Goal: Obtain resource: Download file/media

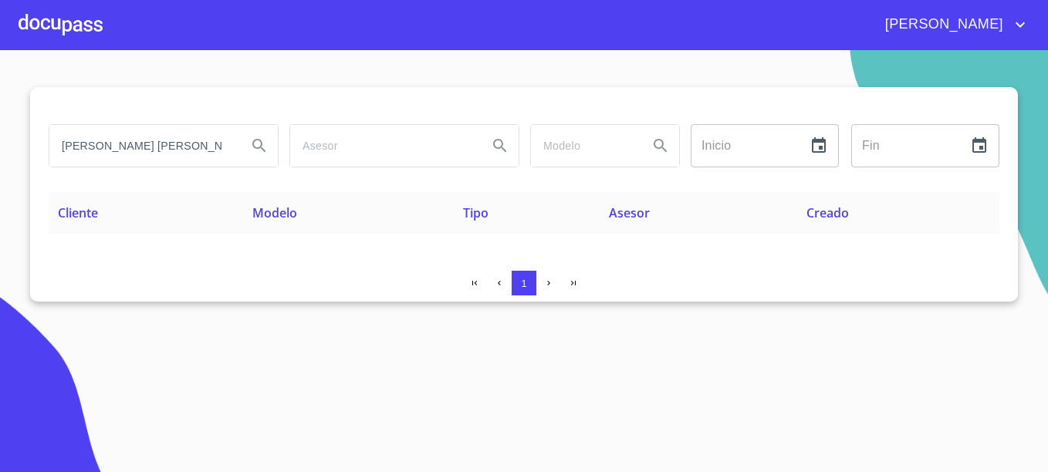
type input "[PERSON_NAME] [PERSON_NAME]"
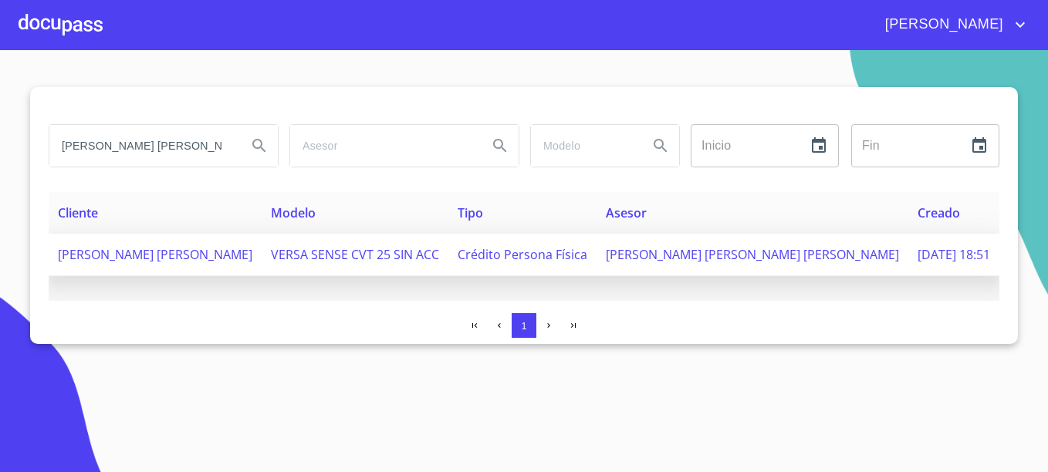
click at [729, 256] on span "[PERSON_NAME] [PERSON_NAME] [PERSON_NAME]" at bounding box center [752, 254] width 293 height 17
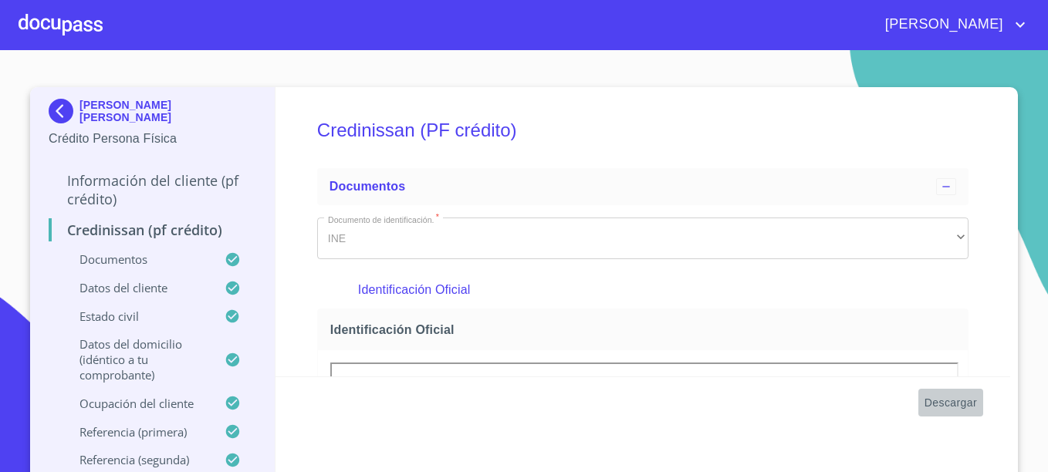
click at [950, 402] on span "Descargar" at bounding box center [951, 403] width 52 height 19
click at [1024, 218] on section "[PERSON_NAME] [PERSON_NAME] Crédito Persona Física Información del cliente (PF …" at bounding box center [524, 261] width 1048 height 422
click at [55, 110] on img at bounding box center [64, 111] width 31 height 25
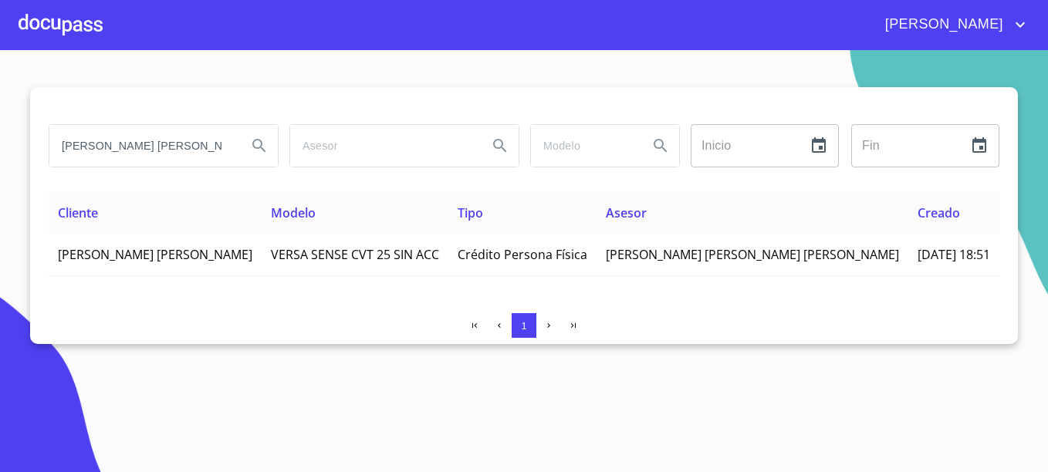
drag, startPoint x: 199, startPoint y: 146, endPoint x: -3, endPoint y: 137, distance: 202.5
click at [0, 137] on html "[PERSON_NAME] [PERSON_NAME] Inicio ​ Fin ​ Cliente Modelo Tipo Asesor Creado [P…" at bounding box center [524, 236] width 1048 height 472
type input "[PERSON_NAME]"
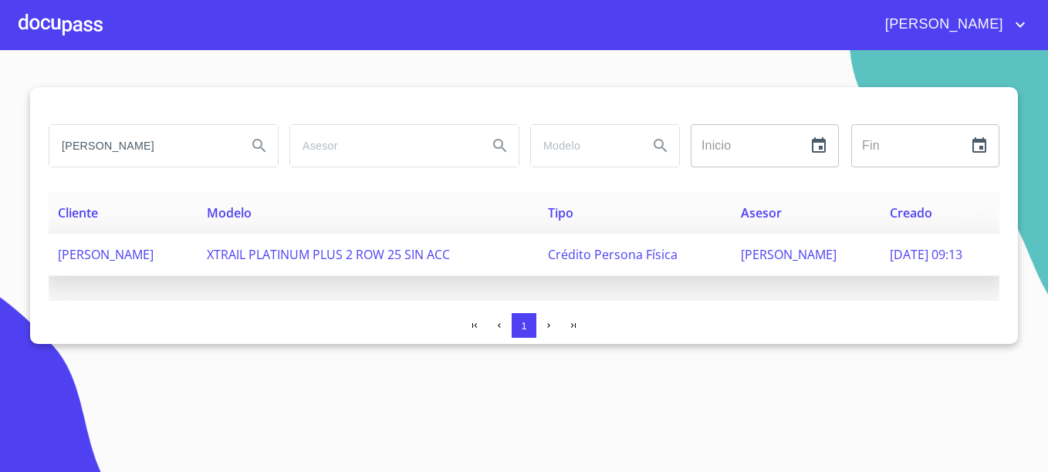
click at [431, 261] on span "XTRAIL PLATINUM PLUS 2 ROW 25 SIN ACC" at bounding box center [328, 254] width 243 height 17
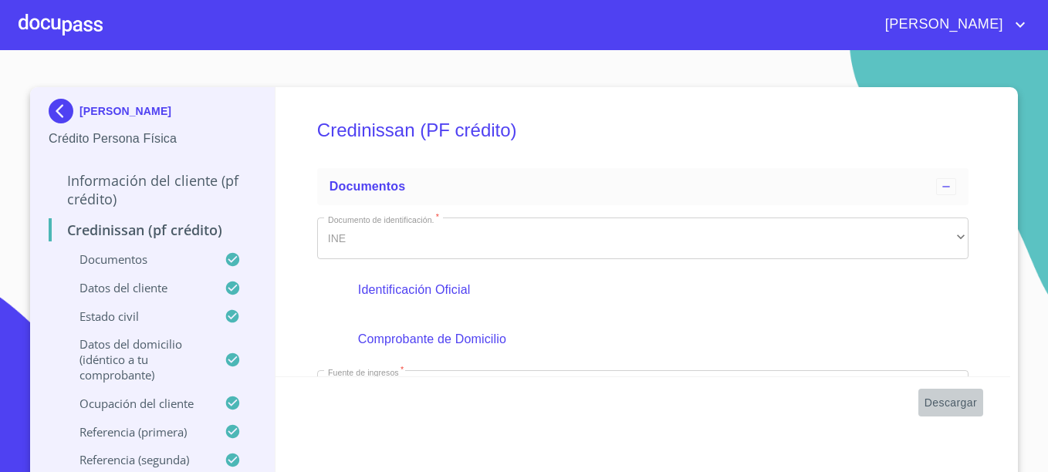
click at [964, 401] on span "Descargar" at bounding box center [951, 403] width 52 height 19
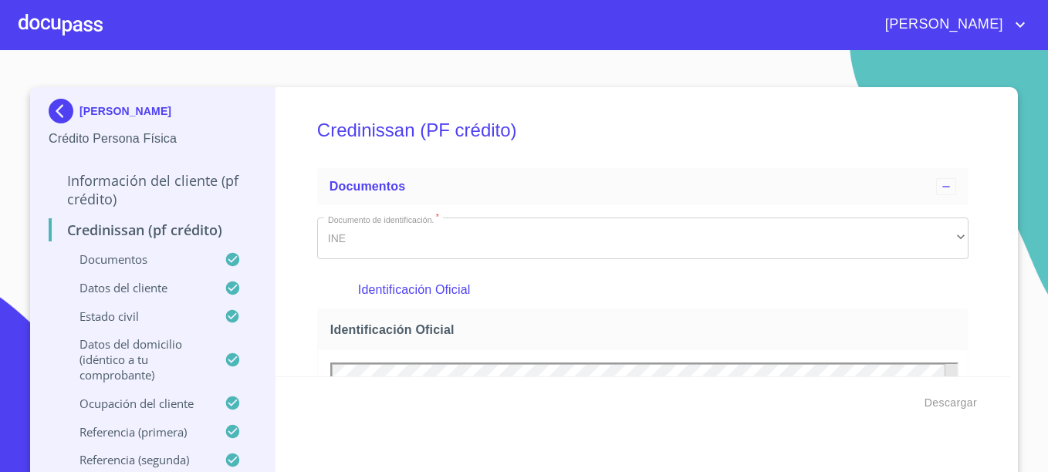
click at [149, 112] on p "[PERSON_NAME]" at bounding box center [126, 111] width 92 height 12
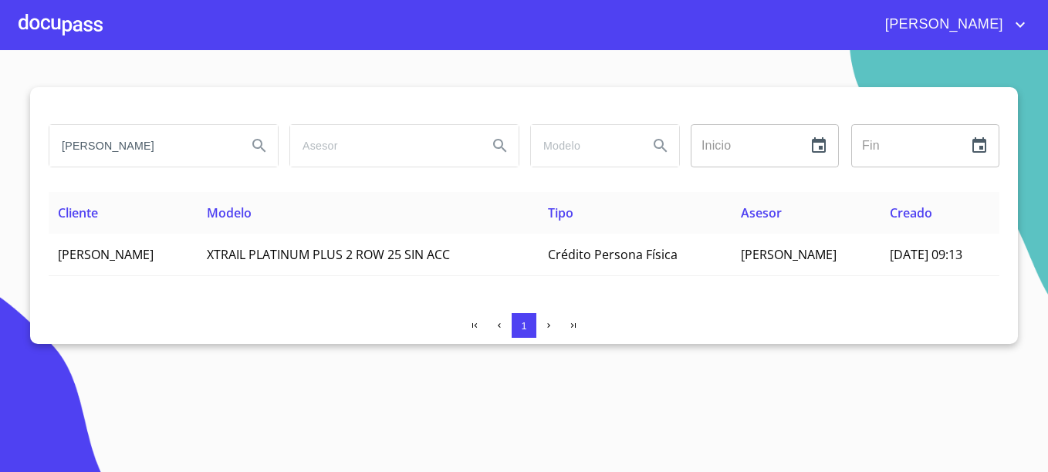
drag, startPoint x: 157, startPoint y: 137, endPoint x: 23, endPoint y: 137, distance: 133.5
click at [23, 137] on section "[PERSON_NAME] Inicio ​ Fin ​ Cliente Modelo Tipo Asesor Creado [PERSON_NAME] XT…" at bounding box center [524, 261] width 1048 height 422
type input "[PERSON_NAME] [PERSON_NAME]"
click at [241, 127] on button "Search" at bounding box center [259, 145] width 37 height 37
type button "[PERSON_NAME] [PERSON_NAME]"
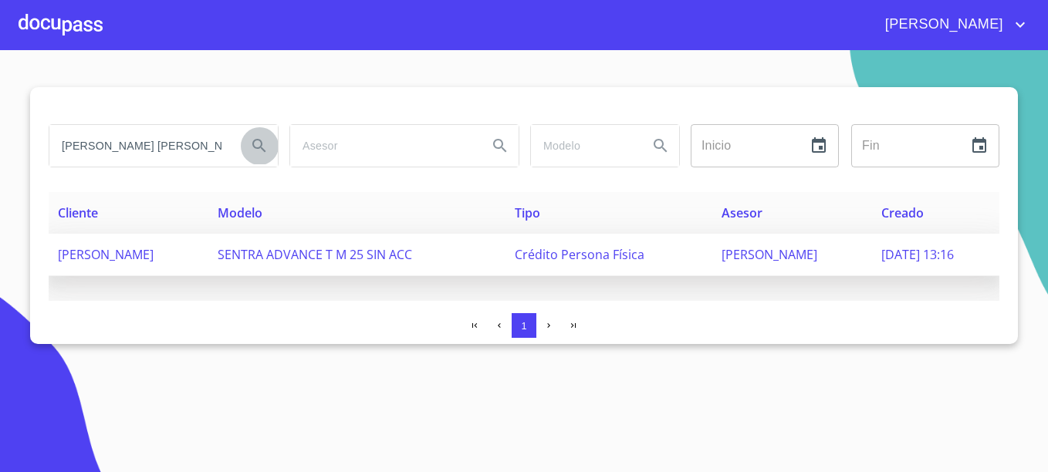
click at [154, 251] on span "[PERSON_NAME]" at bounding box center [106, 254] width 96 height 17
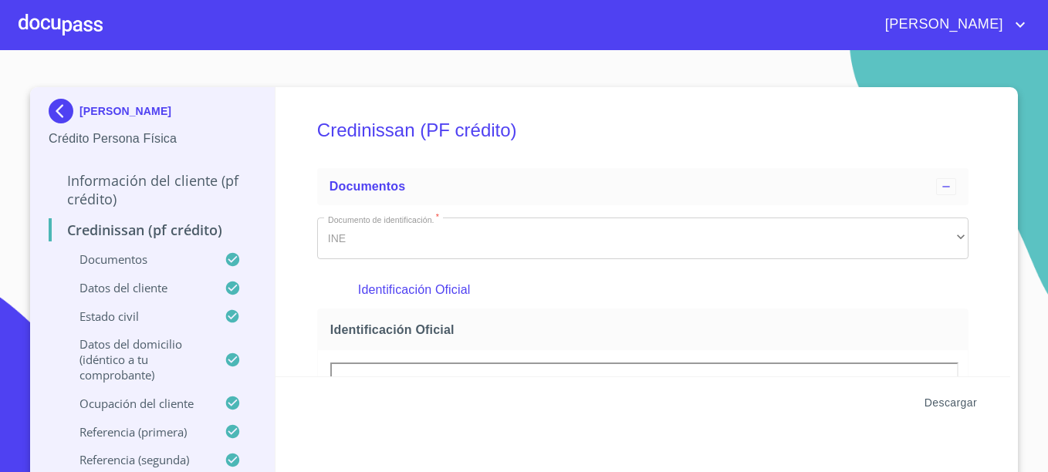
click at [952, 400] on span "Descargar" at bounding box center [951, 403] width 52 height 19
click at [93, 111] on p "[PERSON_NAME]" at bounding box center [126, 111] width 92 height 12
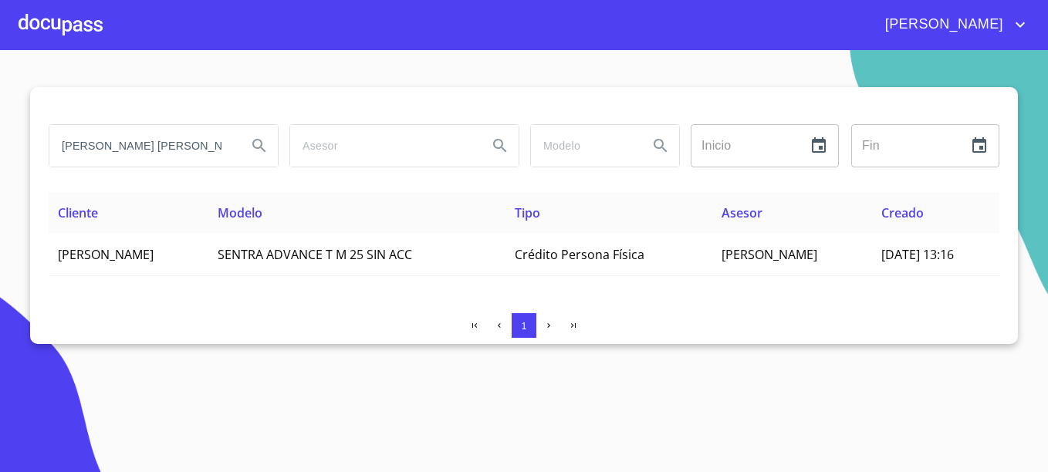
drag, startPoint x: 175, startPoint y: 147, endPoint x: -3, endPoint y: 140, distance: 178.4
click at [0, 140] on html "[PERSON_NAME] [PERSON_NAME] [PERSON_NAME] Inicio ​ Fin ​ Cliente Modelo Tipo As…" at bounding box center [524, 236] width 1048 height 472
type input "[PERSON_NAME] DE [PERSON_NAME]"
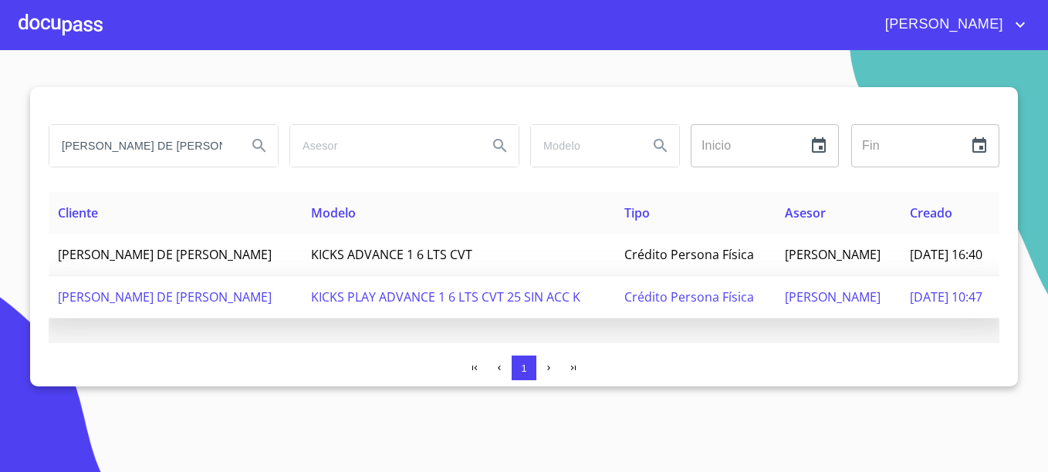
click at [785, 306] on span "[PERSON_NAME]" at bounding box center [833, 297] width 96 height 17
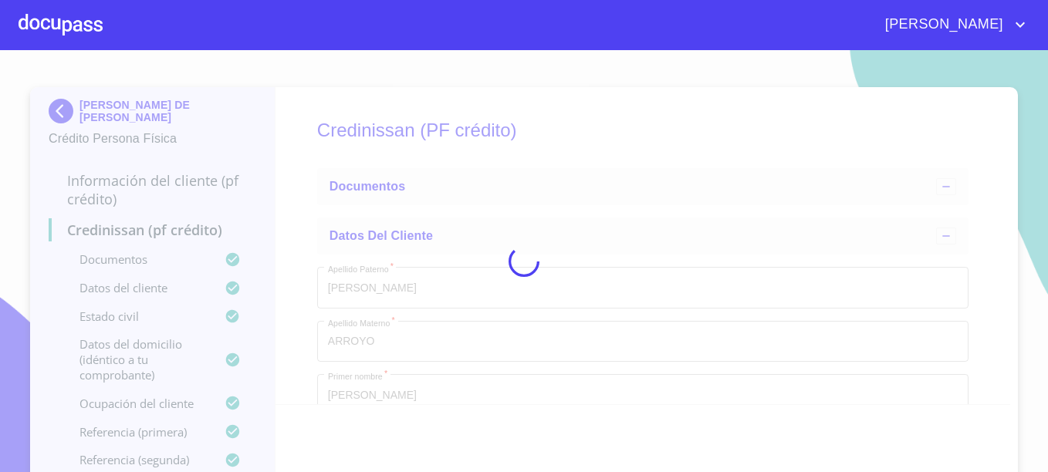
type input "3 de may. de 1968"
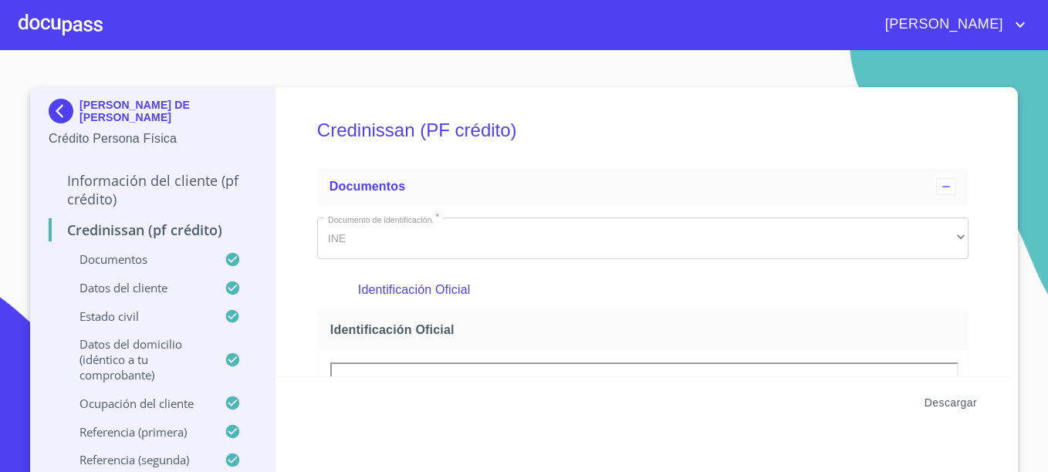
click at [951, 404] on span "Descargar" at bounding box center [951, 403] width 52 height 19
